Goal: Check status: Check status

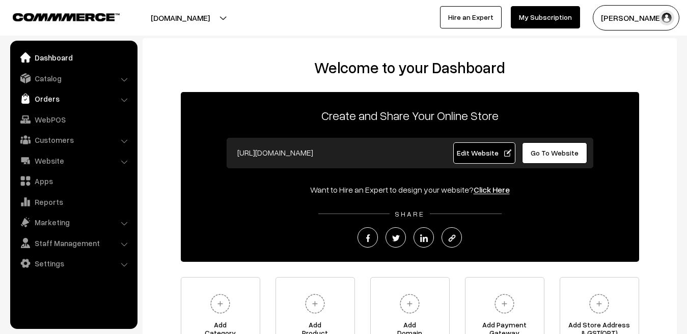
click at [49, 97] on link "Orders" at bounding box center [73, 99] width 121 height 18
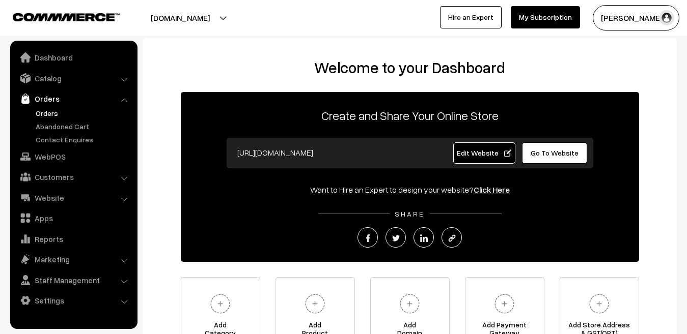
click at [47, 111] on link "Orders" at bounding box center [83, 113] width 101 height 11
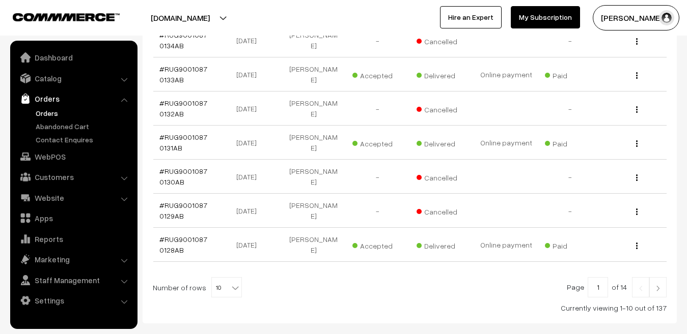
scroll to position [340, 0]
click at [168, 235] on link "#RUG90010870128AB" at bounding box center [183, 244] width 48 height 19
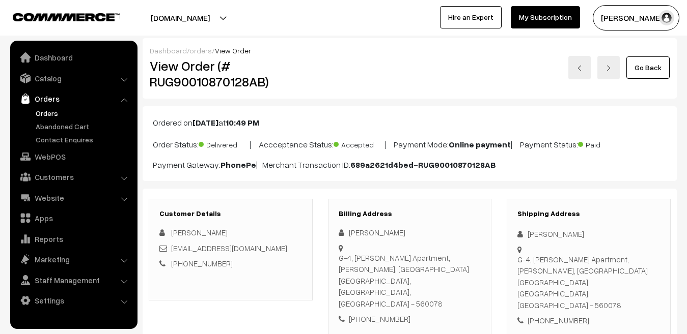
click at [183, 258] on div "+91 9986198408" at bounding box center [230, 264] width 143 height 12
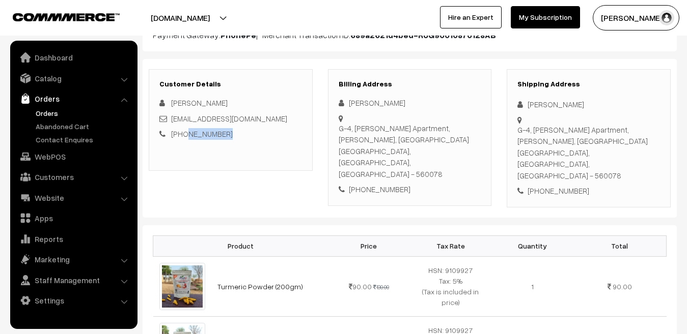
drag, startPoint x: 339, startPoint y: 126, endPoint x: 372, endPoint y: 154, distance: 42.2
click at [372, 154] on div "G-4, Shyam Abhinandan Apartment, Krishna Devaray Nagar, Yelachenahalli Bengalur…" at bounding box center [409, 152] width 143 height 58
copy div "G-4, Shyam Abhinandan Apartment, Krishna Devaray Nagar, Yelachenahalli Bengalur…"
drag, startPoint x: 453, startPoint y: 153, endPoint x: 430, endPoint y: 151, distance: 23.0
click at [430, 151] on div "G-4, Shyam Abhinandan Apartment, Krishna Devaray Nagar, Yelachenahalli Bengalur…" at bounding box center [409, 152] width 143 height 58
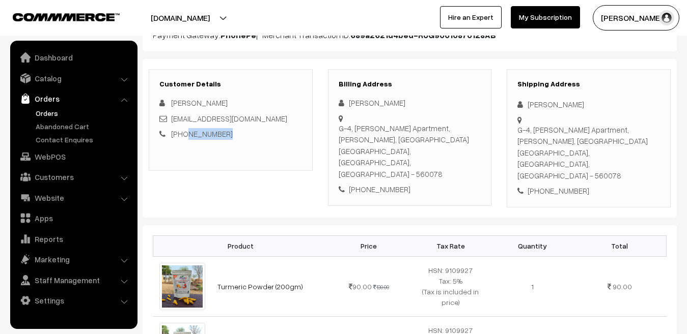
copy div "560078"
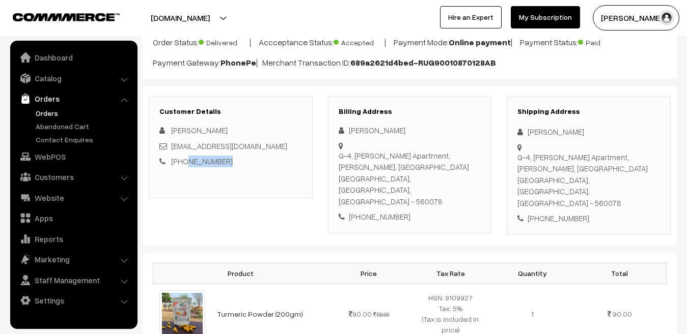
scroll to position [0, 0]
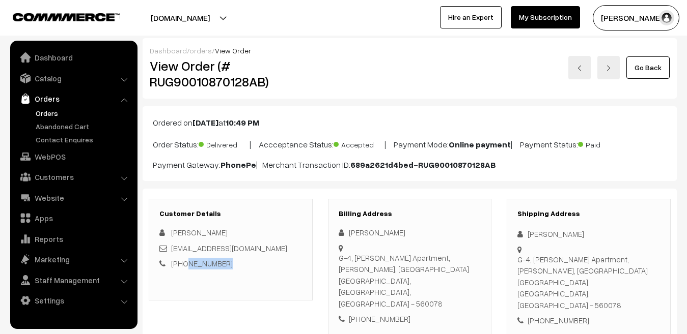
click at [200, 52] on link "orders" at bounding box center [200, 50] width 22 height 9
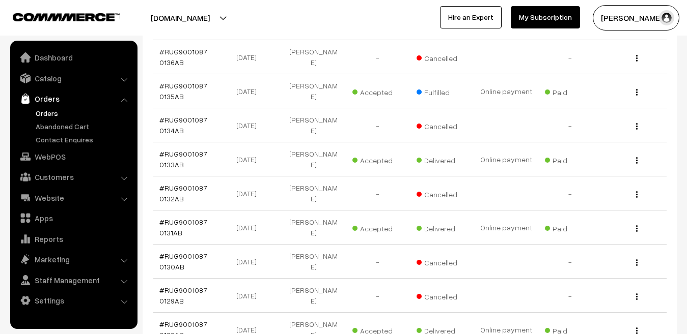
scroll to position [258, 0]
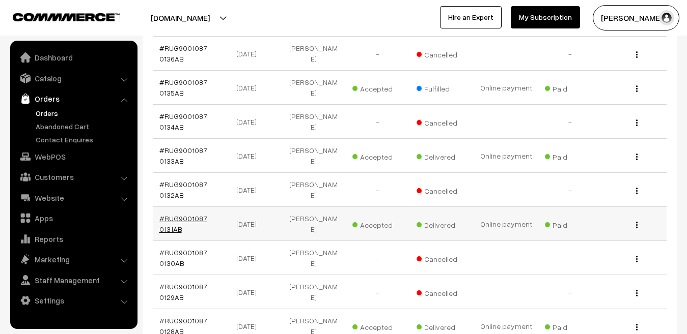
click at [187, 214] on link "#RUG90010870131AB" at bounding box center [183, 223] width 48 height 19
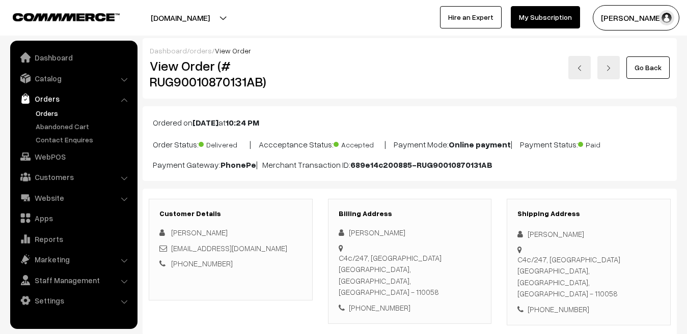
scroll to position [68, 0]
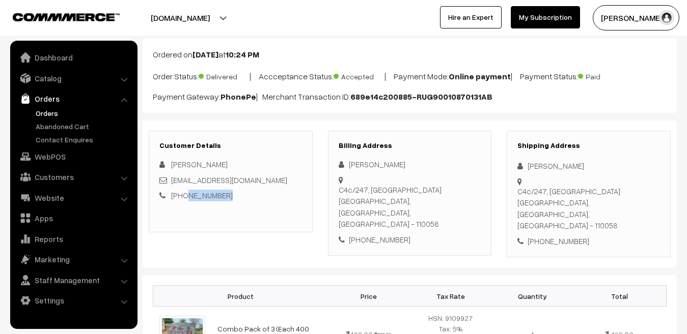
drag, startPoint x: 221, startPoint y: 195, endPoint x: 183, endPoint y: 195, distance: 38.7
click at [183, 195] on div "[PHONE_NUMBER]" at bounding box center [230, 196] width 143 height 12
copy link "9560210418"
drag, startPoint x: 349, startPoint y: 181, endPoint x: 382, endPoint y: 197, distance: 36.4
click at [382, 197] on div "[STREET_ADDRESS]" at bounding box center [409, 207] width 143 height 46
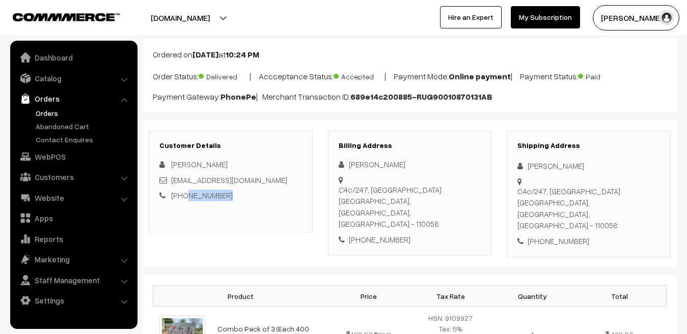
copy div "[STREET_ADDRESS],"
drag, startPoint x: 444, startPoint y: 192, endPoint x: 422, endPoint y: 191, distance: 21.4
click at [422, 191] on div "[PERSON_NAME] [STREET_ADDRESS] [PHONE_NUMBER]" at bounding box center [409, 202] width 143 height 87
copy div "110058 [PHONE_NUMBER]"
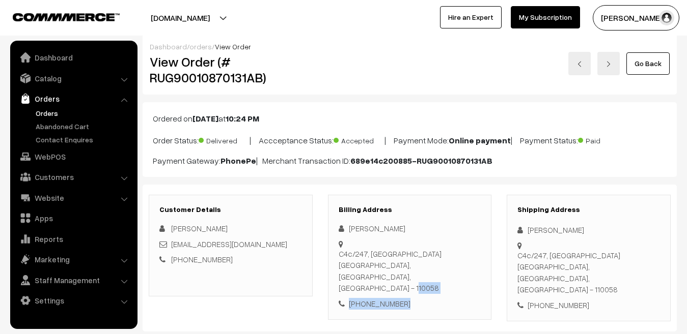
scroll to position [0, 0]
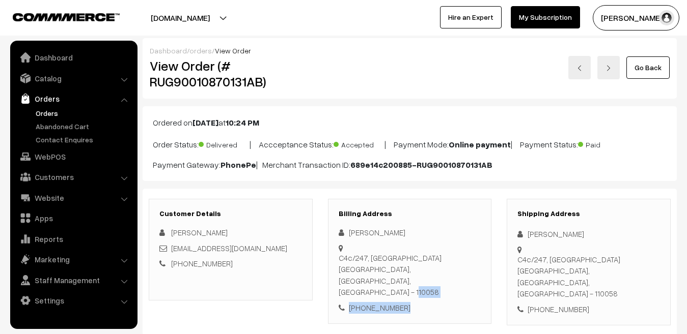
click at [196, 54] on link "orders" at bounding box center [200, 50] width 22 height 9
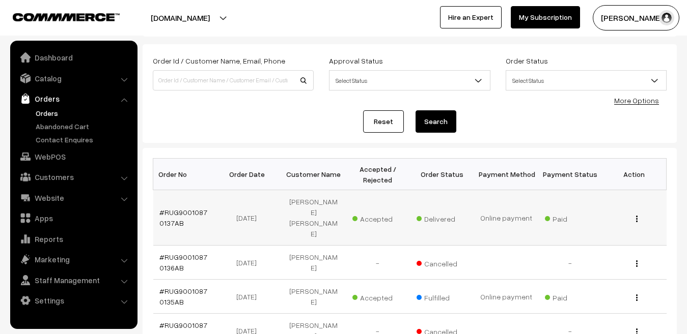
scroll to position [98, 0]
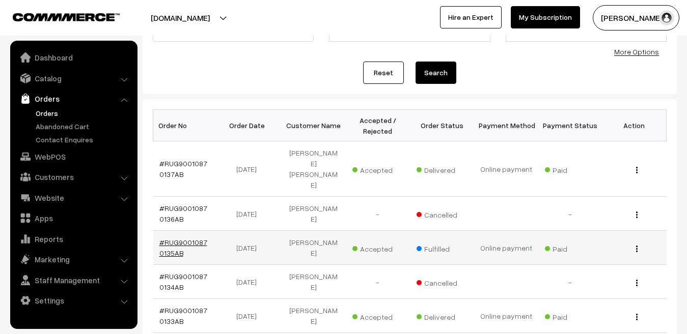
click at [185, 238] on link "#RUG90010870135AB" at bounding box center [183, 247] width 48 height 19
